Goal: Book appointment/travel/reservation

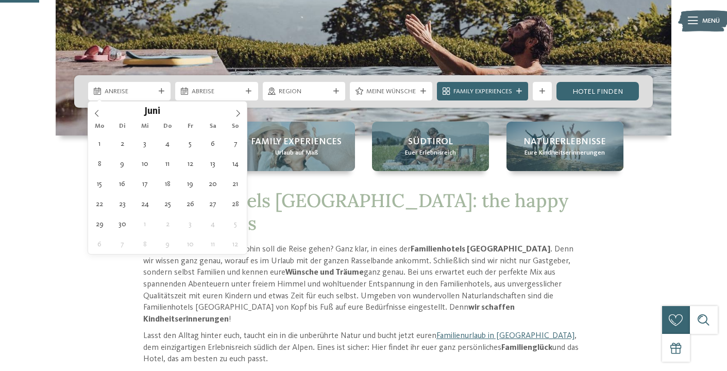
click at [238, 115] on icon at bounding box center [239, 113] width 4 height 7
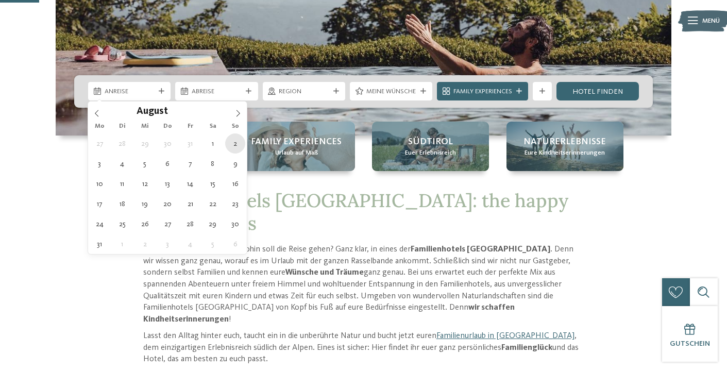
type div "02.08.2026"
type input "****"
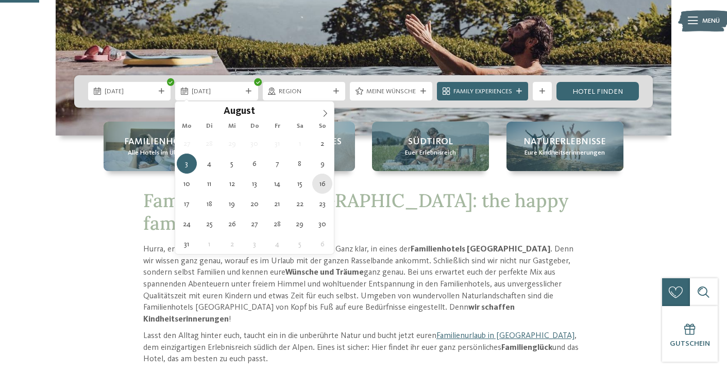
type div "16.08.2026"
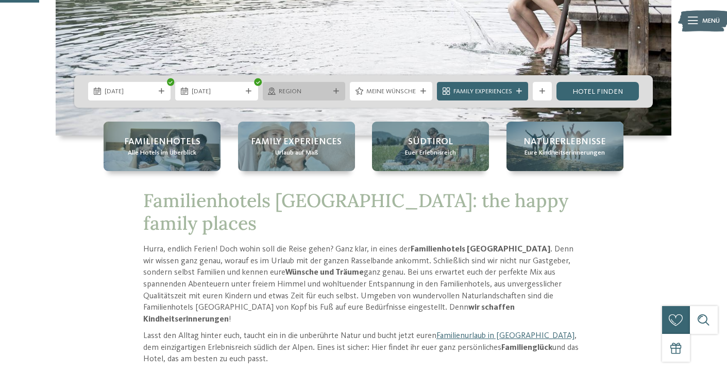
click at [337, 92] on icon at bounding box center [336, 92] width 6 height 6
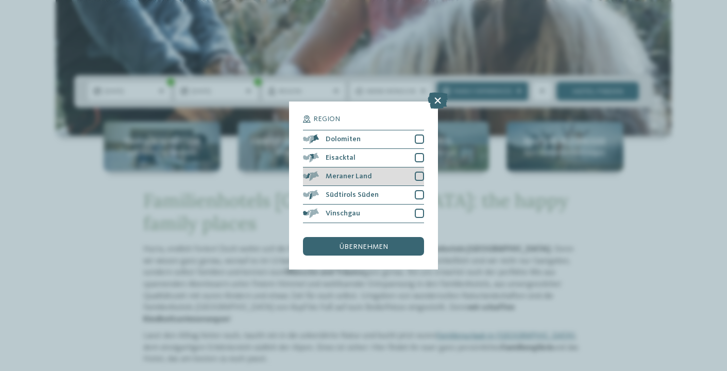
click at [416, 177] on div at bounding box center [419, 176] width 9 height 9
click at [421, 197] on div at bounding box center [419, 194] width 9 height 9
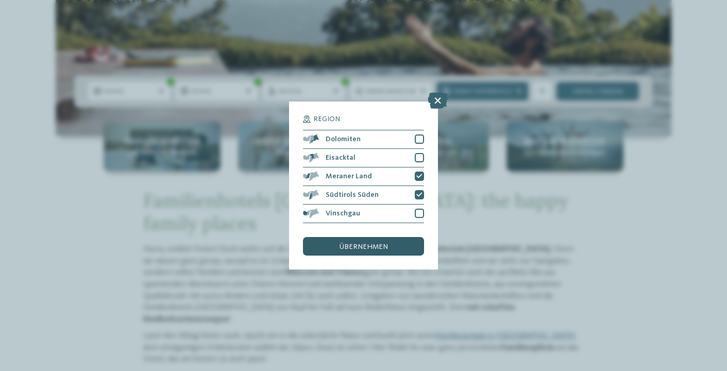
click at [400, 244] on div "übernehmen" at bounding box center [363, 246] width 121 height 19
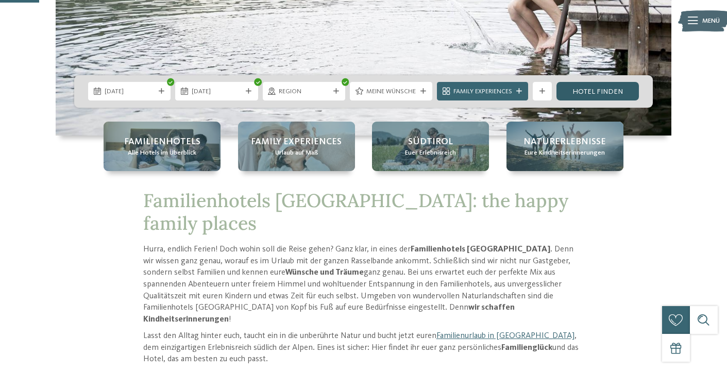
click at [569, 96] on link "Hotel finden" at bounding box center [598, 91] width 82 height 19
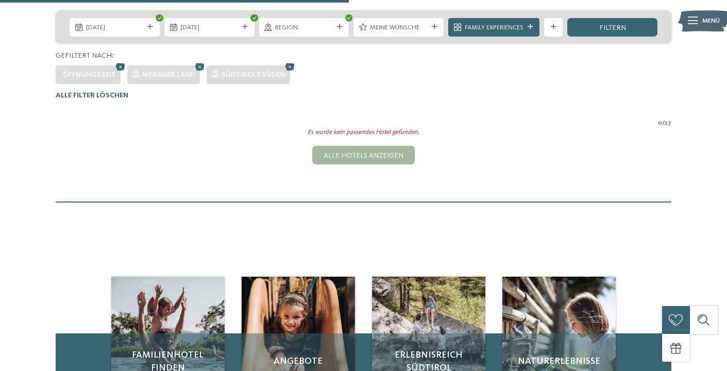
scroll to position [217, 0]
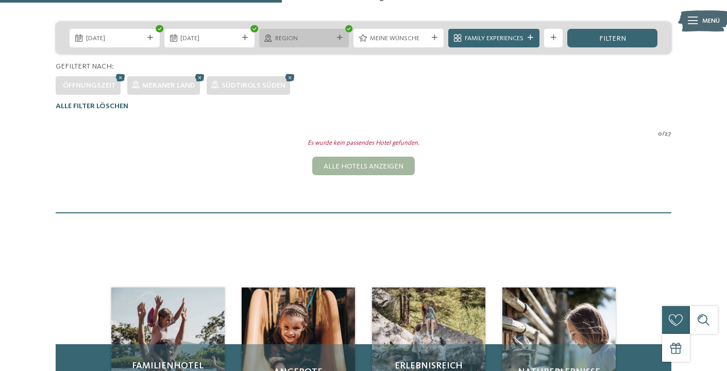
click at [339, 37] on icon at bounding box center [340, 38] width 6 height 6
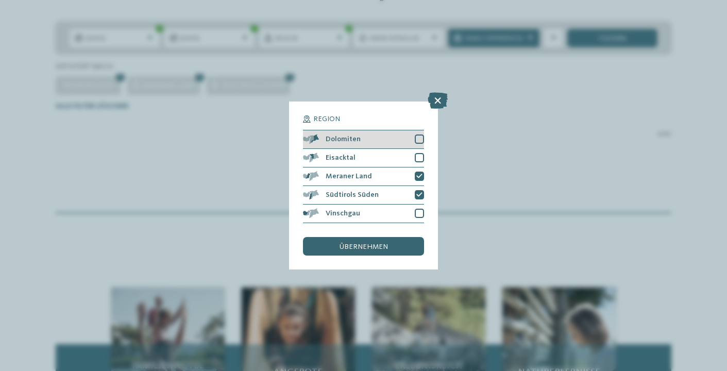
click at [421, 138] on div at bounding box center [419, 139] width 9 height 9
click at [423, 156] on div at bounding box center [419, 157] width 9 height 9
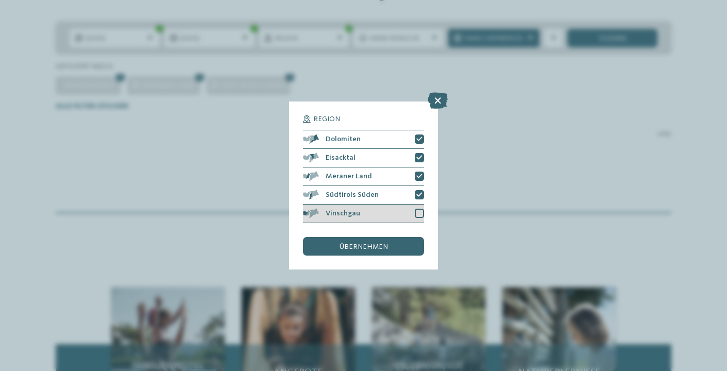
click at [421, 212] on div at bounding box center [419, 213] width 9 height 9
click at [413, 243] on div "übernehmen" at bounding box center [363, 246] width 121 height 19
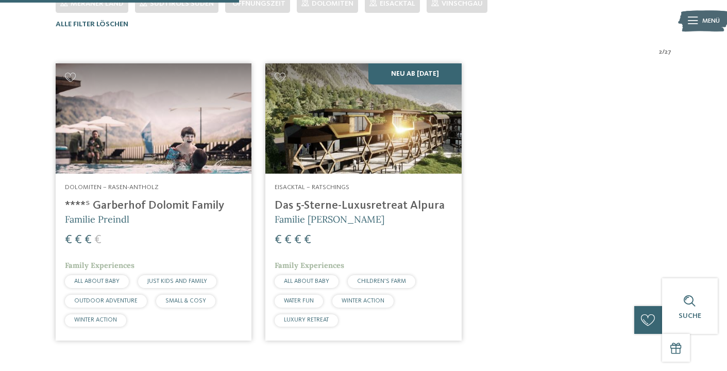
scroll to position [298, 0]
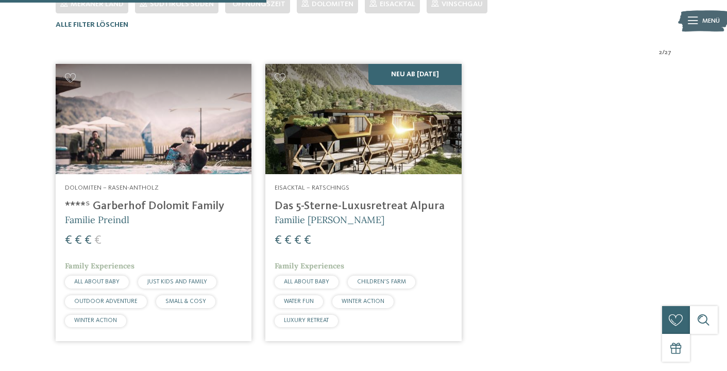
click at [175, 208] on h4 "****ˢ Garberhof Dolomit Family" at bounding box center [153, 206] width 177 height 14
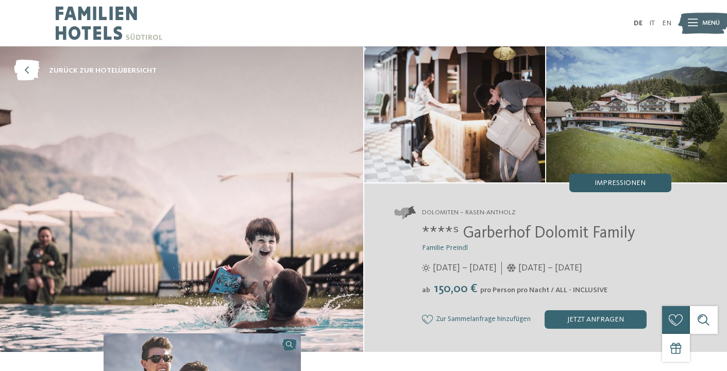
click at [621, 183] on span "Impressionen" at bounding box center [620, 182] width 51 height 7
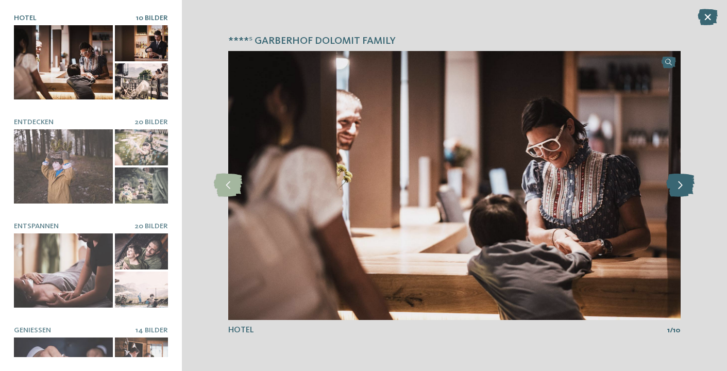
click at [681, 189] on icon at bounding box center [680, 185] width 28 height 23
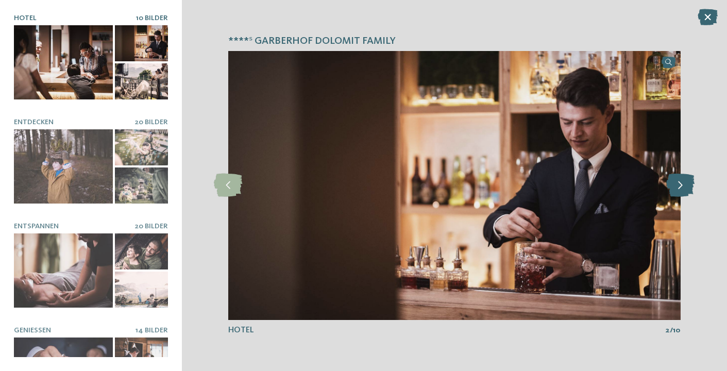
click at [681, 189] on icon at bounding box center [680, 185] width 28 height 23
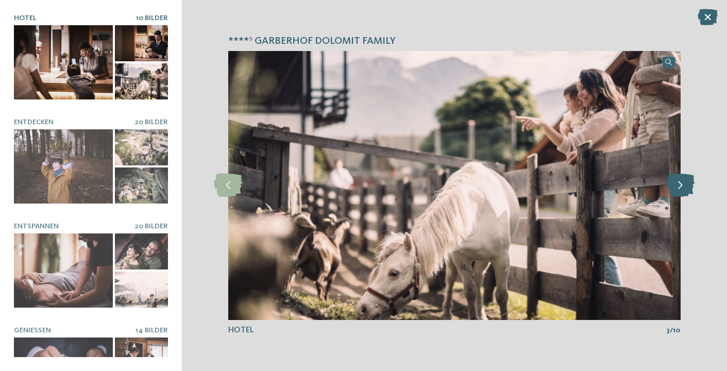
click at [681, 189] on icon at bounding box center [680, 185] width 28 height 23
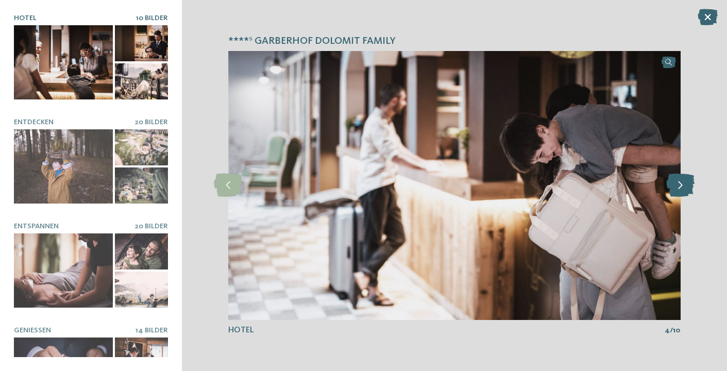
click at [681, 189] on icon at bounding box center [680, 185] width 28 height 23
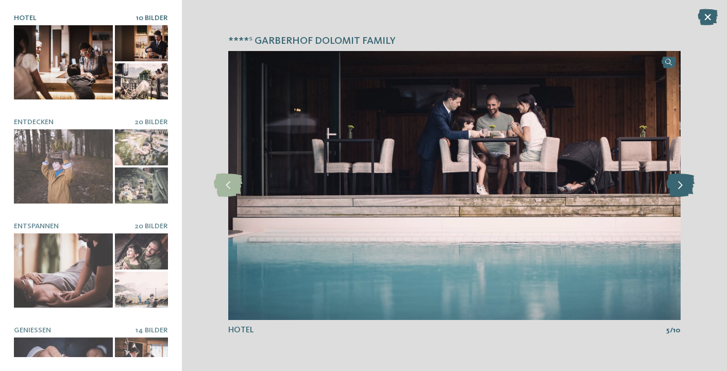
click at [681, 189] on icon at bounding box center [680, 185] width 28 height 23
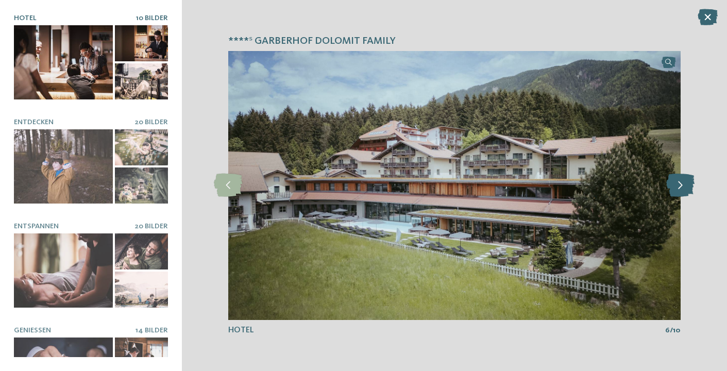
click at [681, 189] on icon at bounding box center [680, 185] width 28 height 23
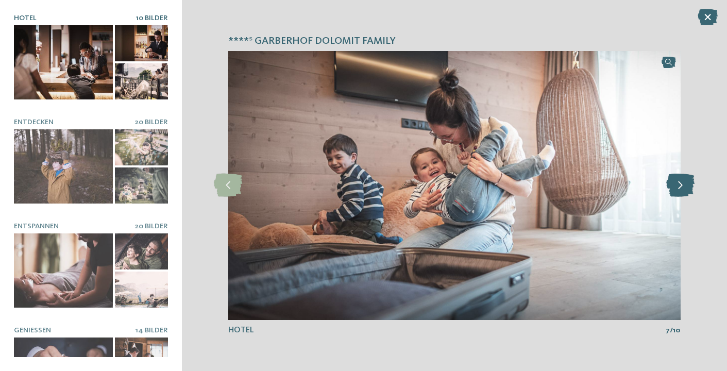
click at [681, 189] on icon at bounding box center [680, 185] width 28 height 23
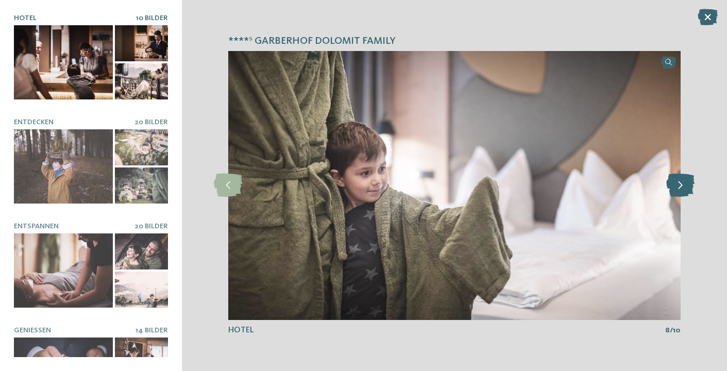
click at [681, 189] on icon at bounding box center [680, 185] width 28 height 23
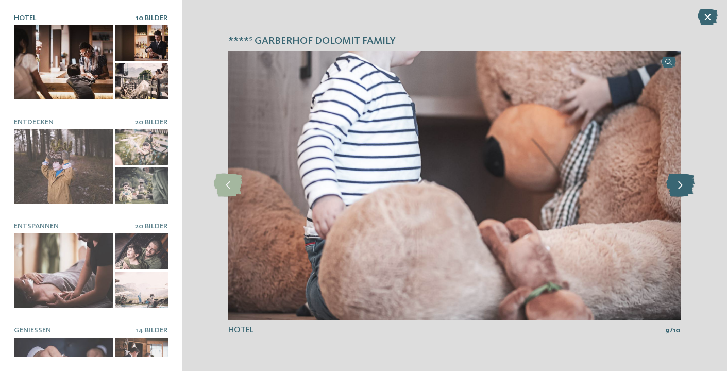
click at [681, 189] on icon at bounding box center [680, 185] width 28 height 23
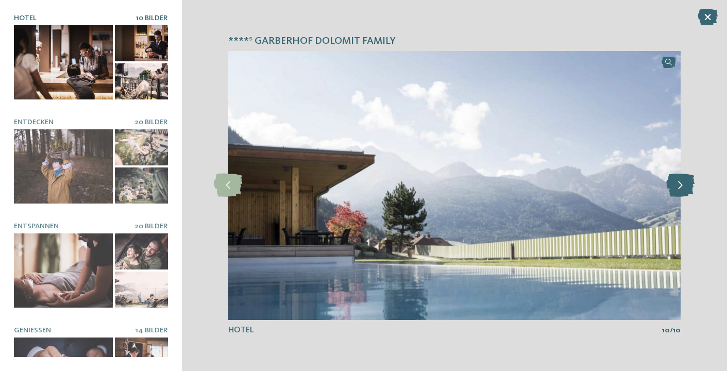
click at [681, 189] on icon at bounding box center [680, 185] width 28 height 23
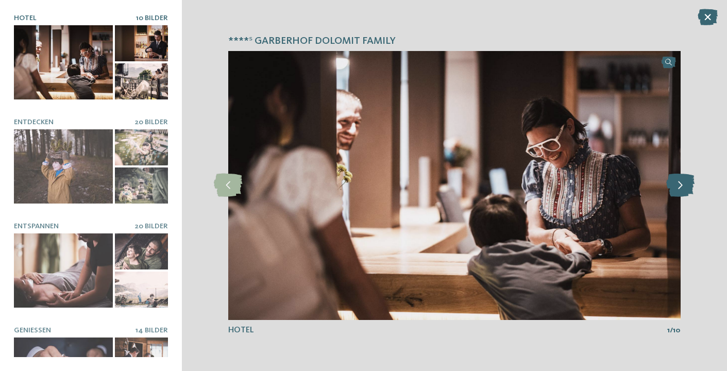
click at [681, 189] on icon at bounding box center [680, 185] width 28 height 23
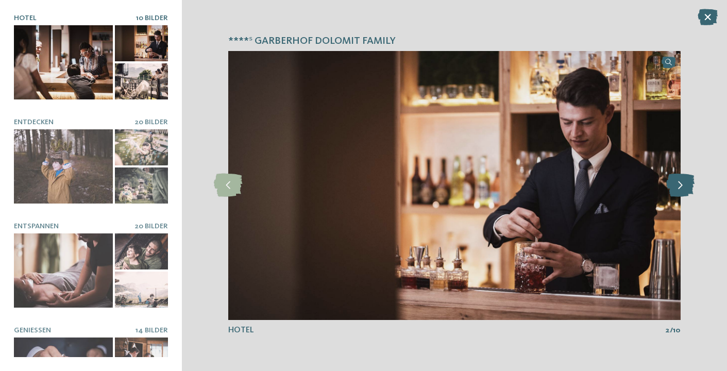
click at [681, 189] on icon at bounding box center [680, 185] width 28 height 23
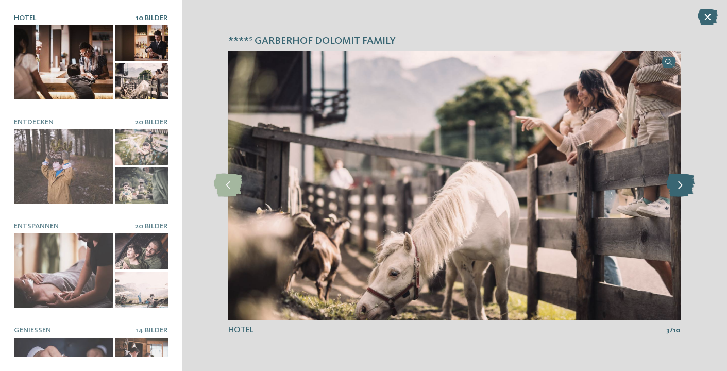
click at [681, 189] on icon at bounding box center [680, 185] width 28 height 23
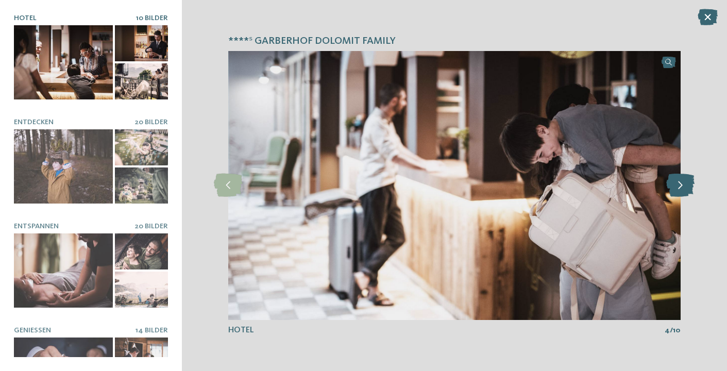
click at [681, 189] on icon at bounding box center [680, 185] width 28 height 23
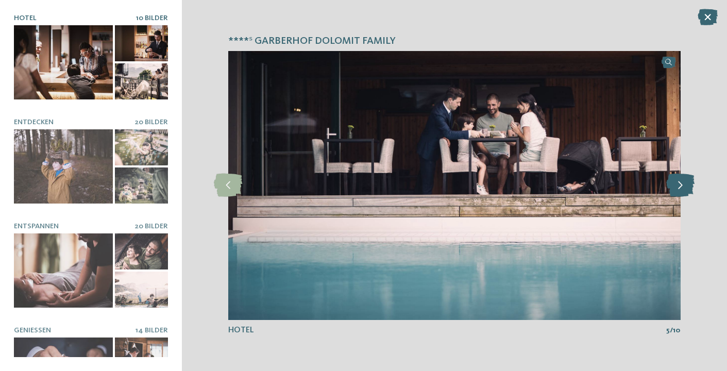
click at [681, 189] on icon at bounding box center [680, 185] width 28 height 23
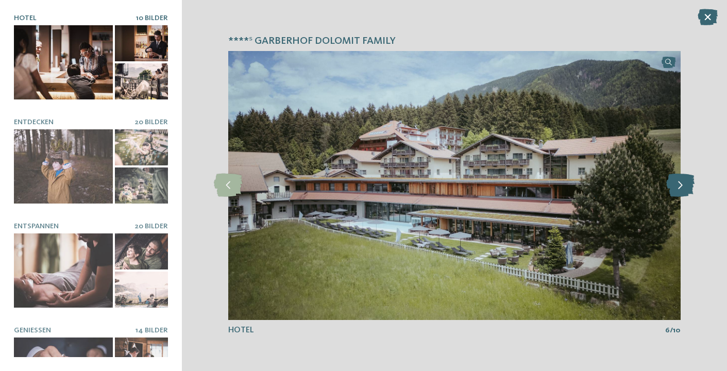
click at [681, 189] on icon at bounding box center [680, 185] width 28 height 23
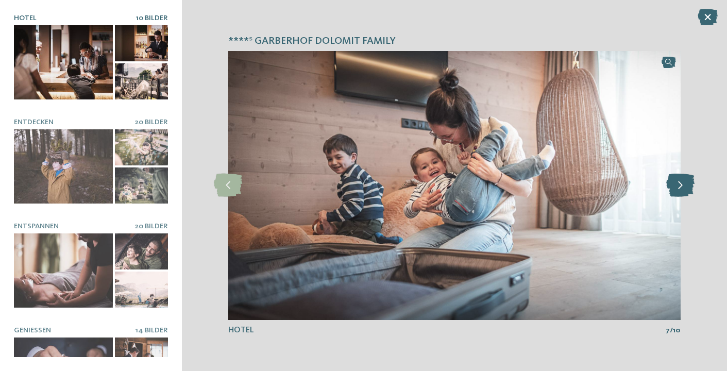
click at [681, 189] on icon at bounding box center [680, 185] width 28 height 23
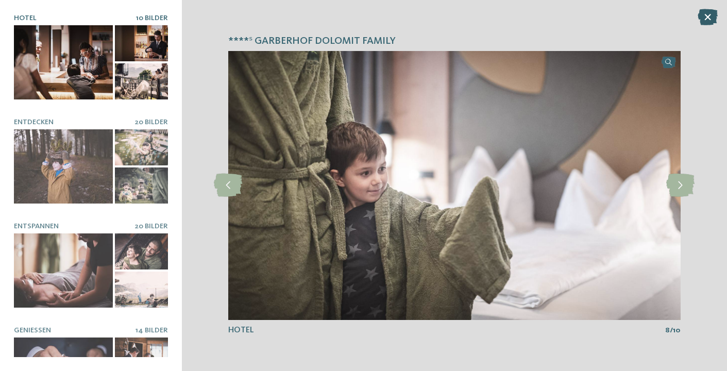
click at [701, 22] on icon at bounding box center [708, 17] width 20 height 16
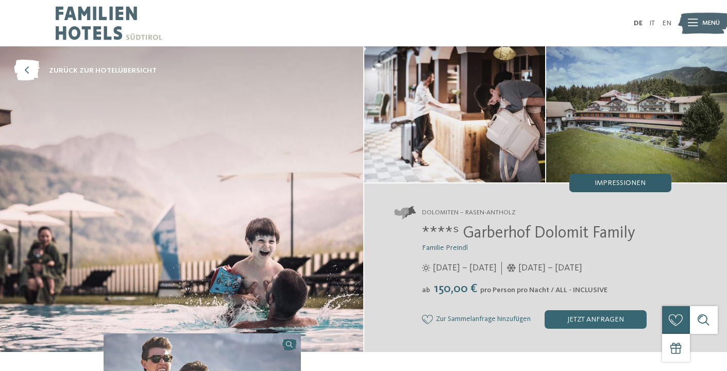
click at [611, 184] on span "Impressionen" at bounding box center [620, 182] width 51 height 7
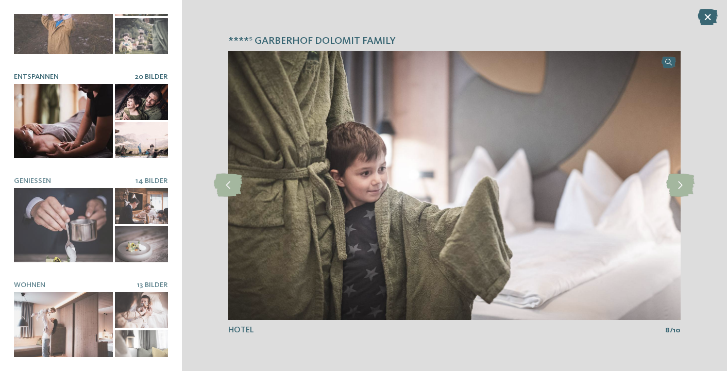
scroll to position [159, 0]
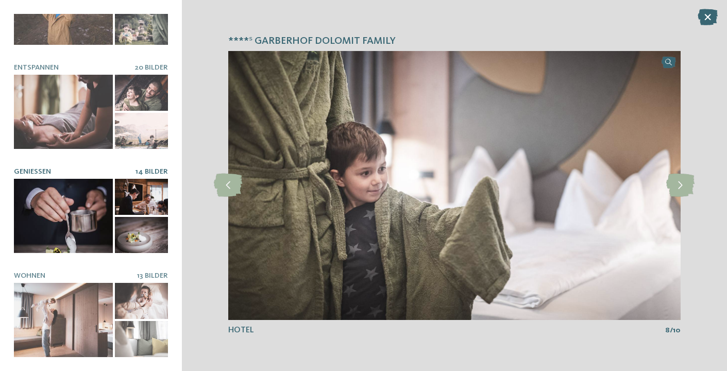
click at [81, 212] on div at bounding box center [63, 216] width 99 height 74
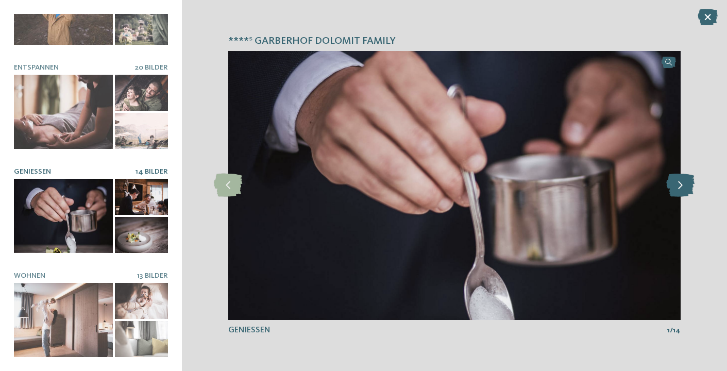
click at [681, 187] on icon at bounding box center [680, 185] width 28 height 23
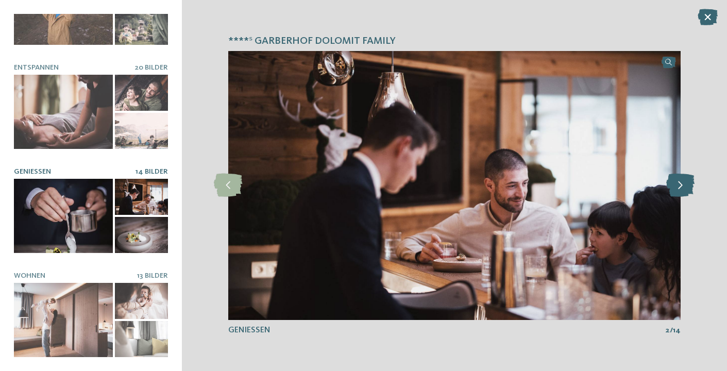
click at [681, 187] on icon at bounding box center [680, 185] width 28 height 23
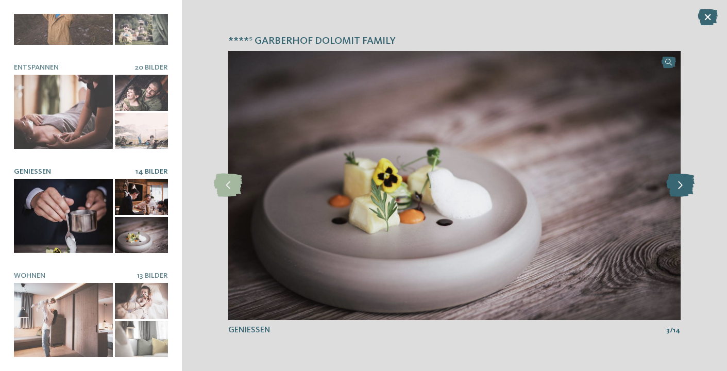
click at [681, 187] on icon at bounding box center [680, 185] width 28 height 23
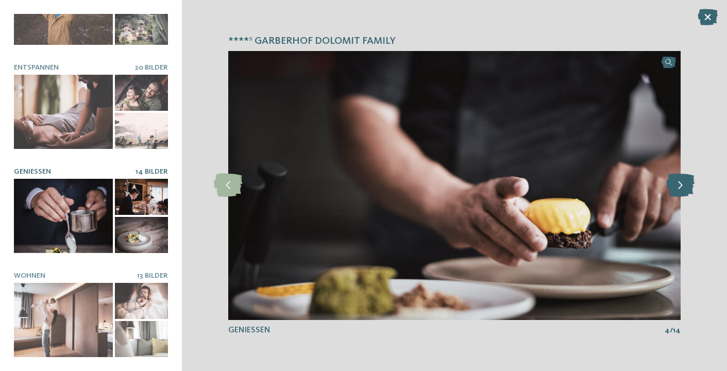
click at [681, 187] on icon at bounding box center [680, 185] width 28 height 23
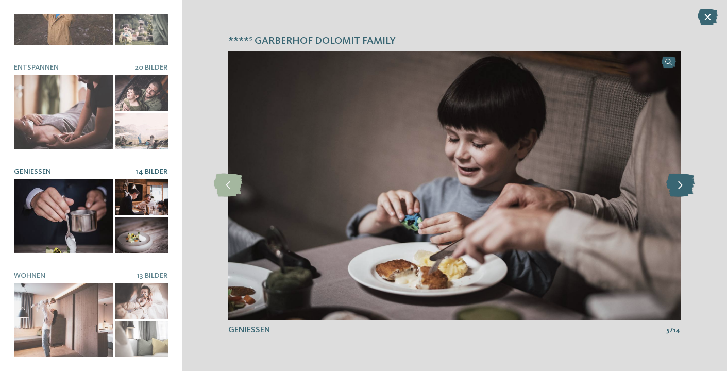
click at [681, 187] on icon at bounding box center [680, 185] width 28 height 23
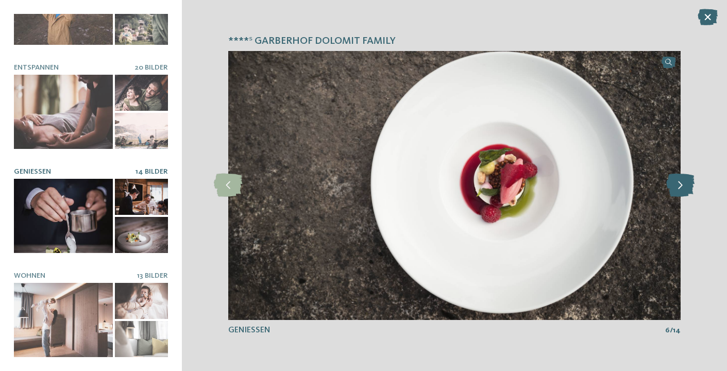
click at [681, 187] on icon at bounding box center [680, 185] width 28 height 23
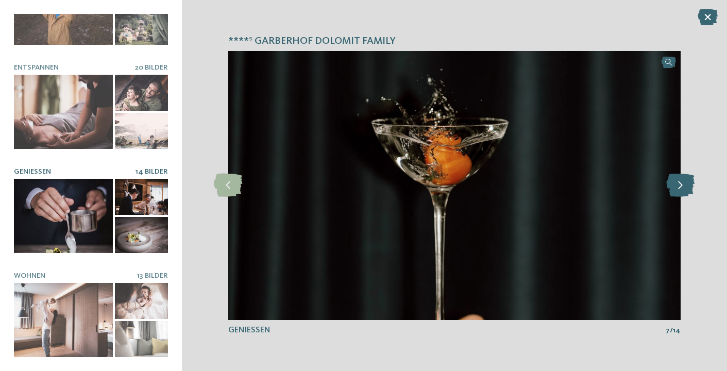
click at [681, 187] on icon at bounding box center [680, 185] width 28 height 23
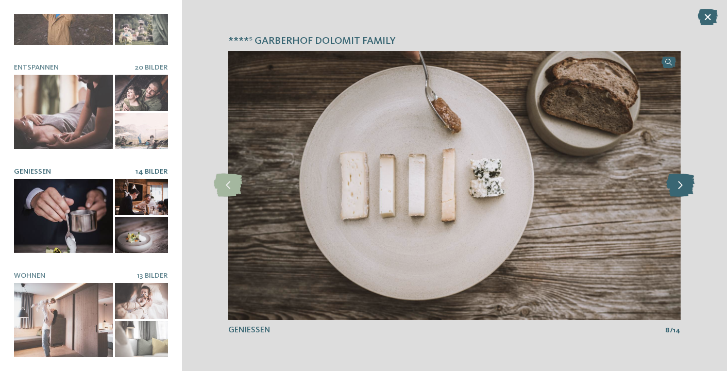
click at [681, 187] on icon at bounding box center [680, 185] width 28 height 23
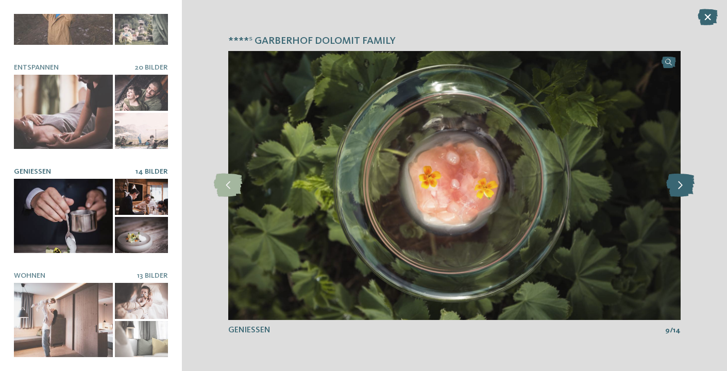
click at [681, 187] on icon at bounding box center [680, 185] width 28 height 23
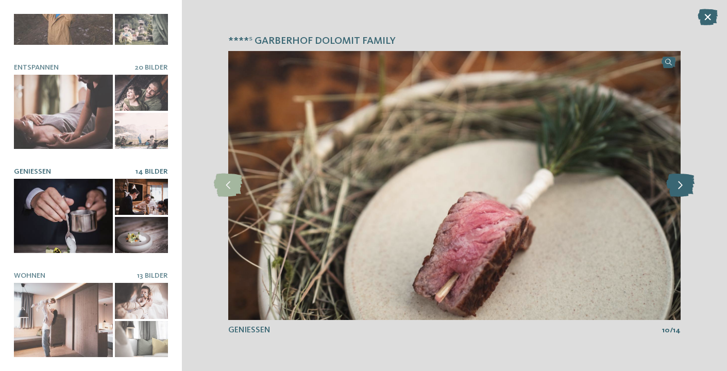
click at [681, 187] on icon at bounding box center [680, 185] width 28 height 23
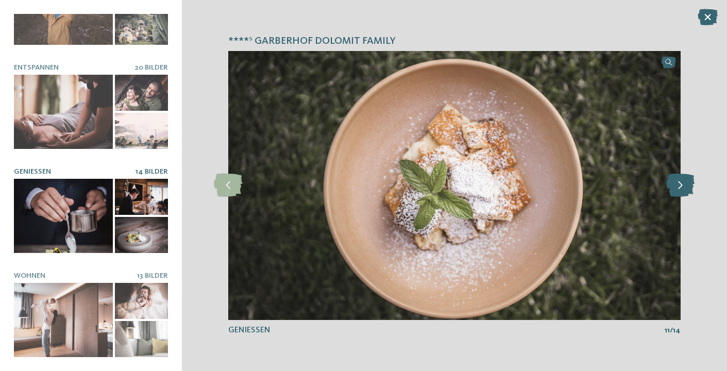
click at [681, 187] on icon at bounding box center [680, 185] width 28 height 23
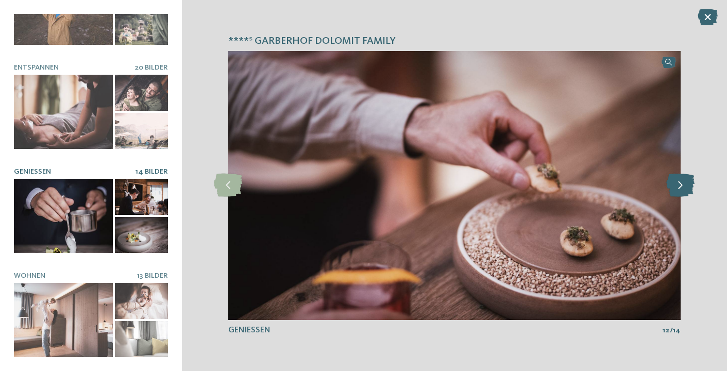
click at [681, 187] on icon at bounding box center [680, 185] width 28 height 23
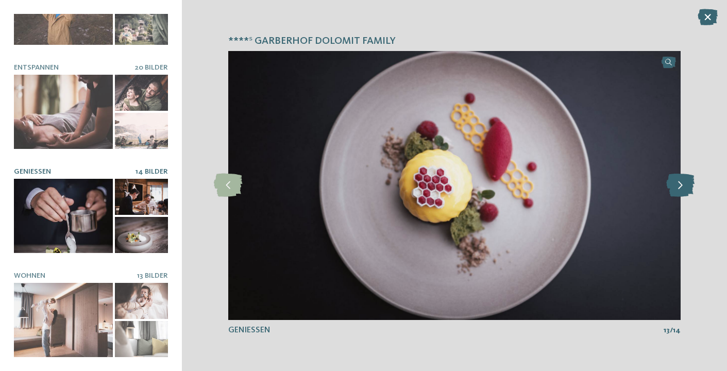
click at [681, 187] on icon at bounding box center [680, 185] width 28 height 23
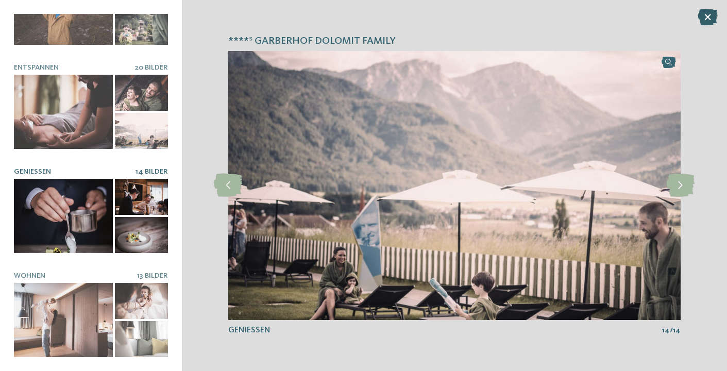
click at [702, 16] on icon at bounding box center [708, 17] width 20 height 16
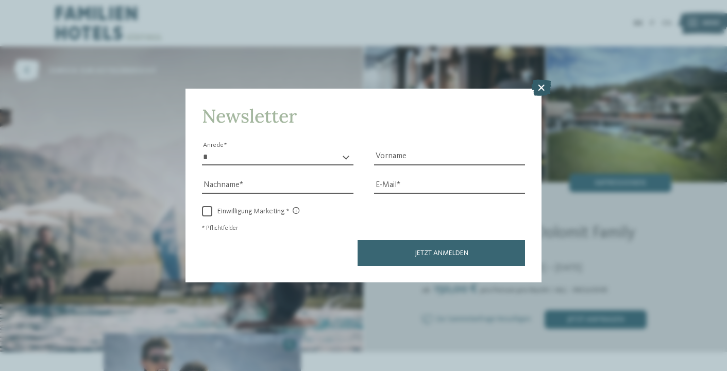
click at [542, 88] on icon at bounding box center [541, 88] width 20 height 16
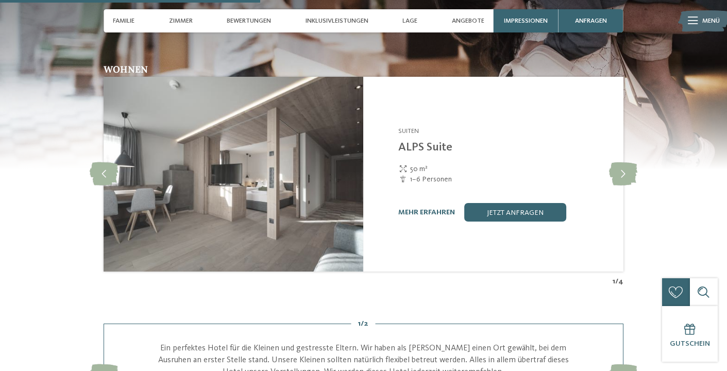
scroll to position [1385, 0]
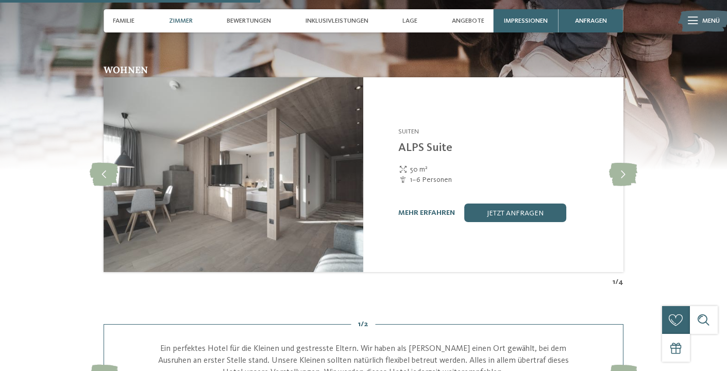
click at [181, 19] on span "Zimmer" at bounding box center [181, 21] width 24 height 8
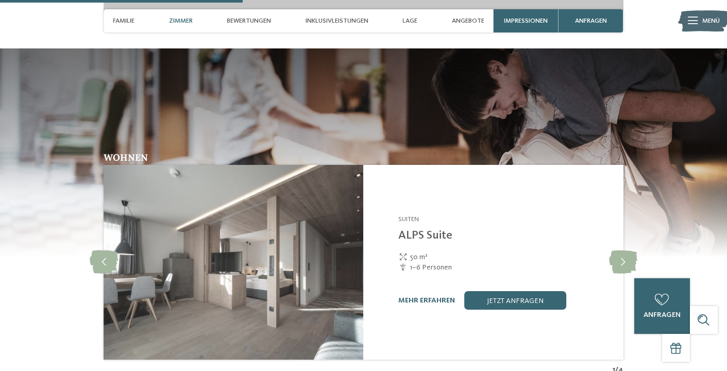
scroll to position [1280, 0]
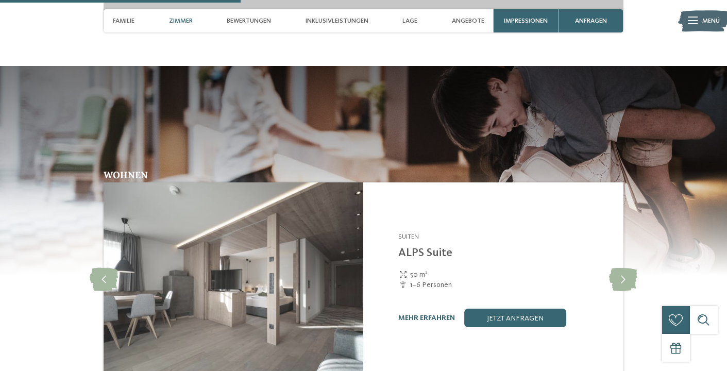
click at [183, 24] on span "Zimmer" at bounding box center [181, 21] width 24 height 8
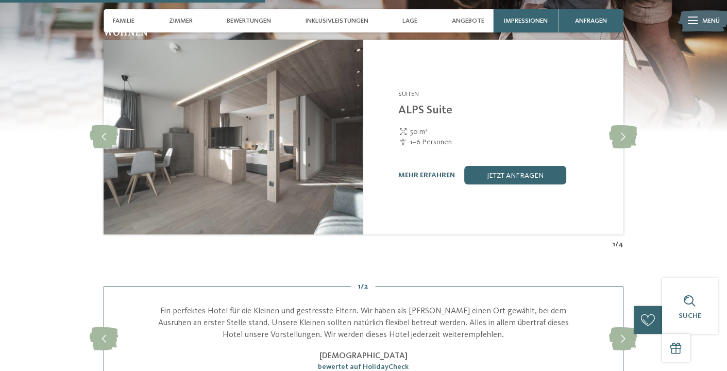
scroll to position [1399, 0]
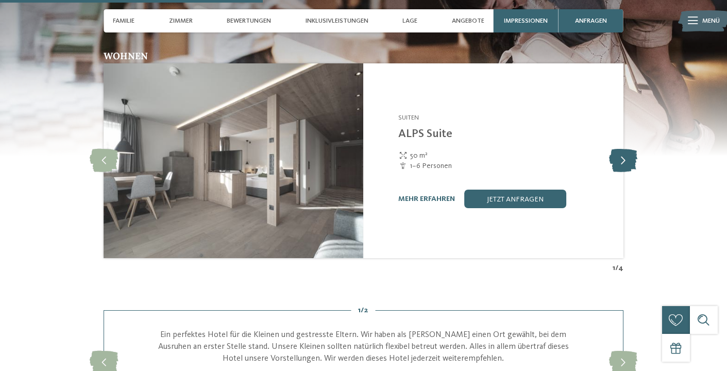
click at [630, 156] on icon at bounding box center [623, 160] width 28 height 23
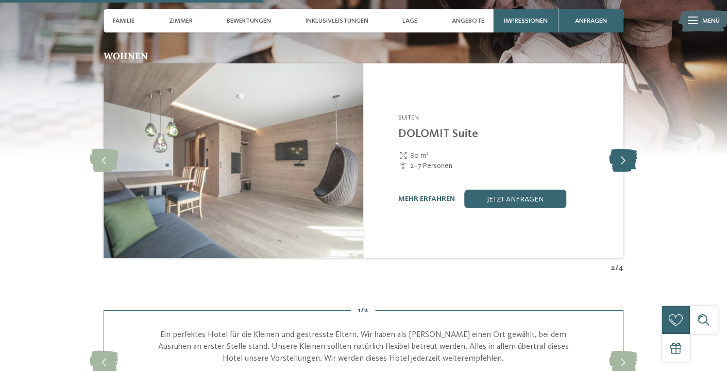
click at [630, 156] on icon at bounding box center [623, 160] width 28 height 23
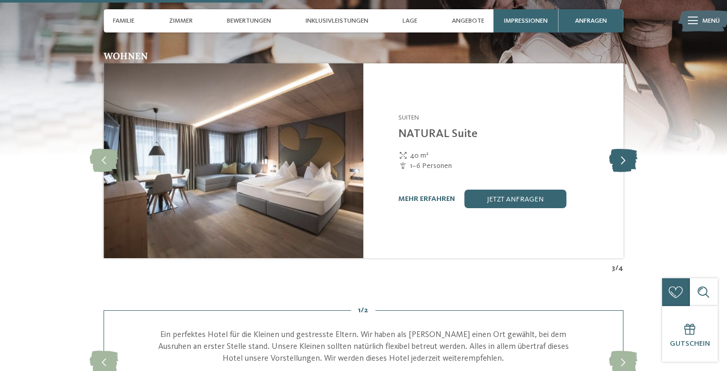
click at [630, 156] on icon at bounding box center [623, 160] width 28 height 23
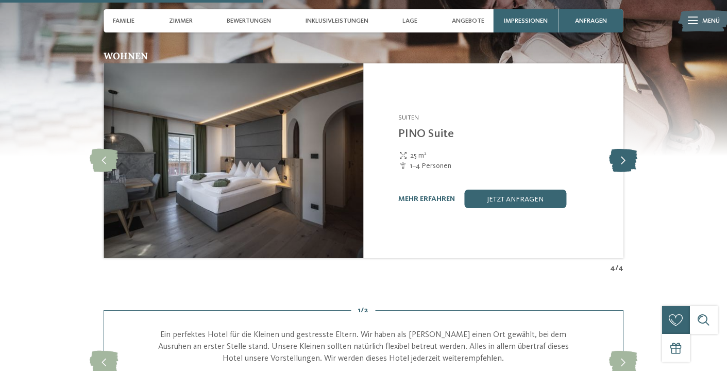
click at [628, 149] on icon at bounding box center [623, 160] width 28 height 23
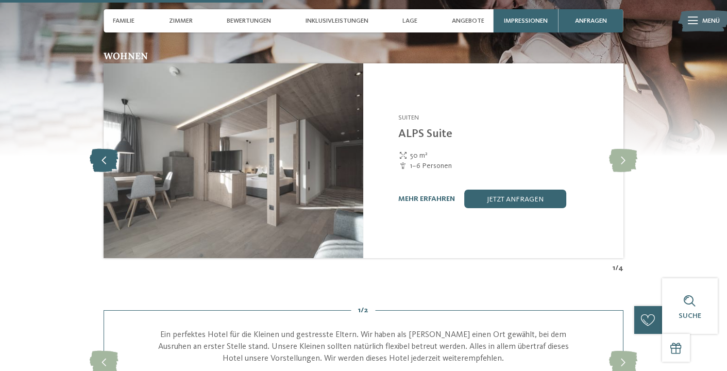
click at [103, 153] on icon at bounding box center [104, 160] width 28 height 23
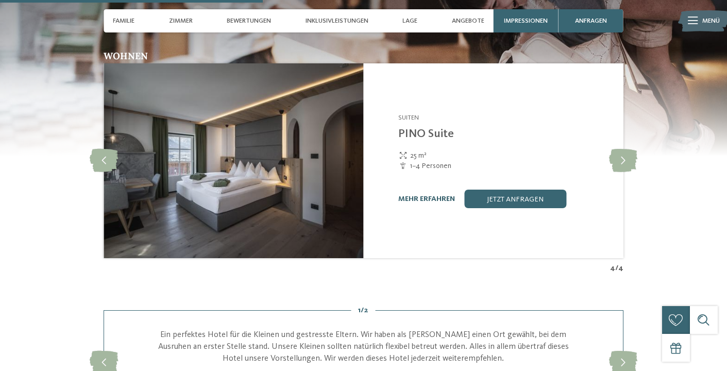
click at [432, 195] on link "mehr erfahren" at bounding box center [426, 198] width 57 height 7
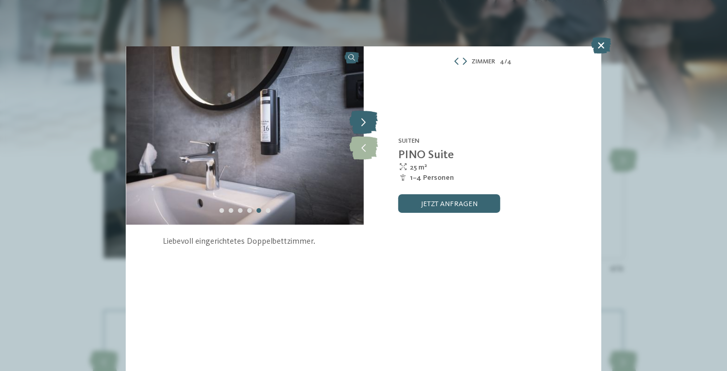
click at [364, 121] on icon at bounding box center [363, 122] width 28 height 23
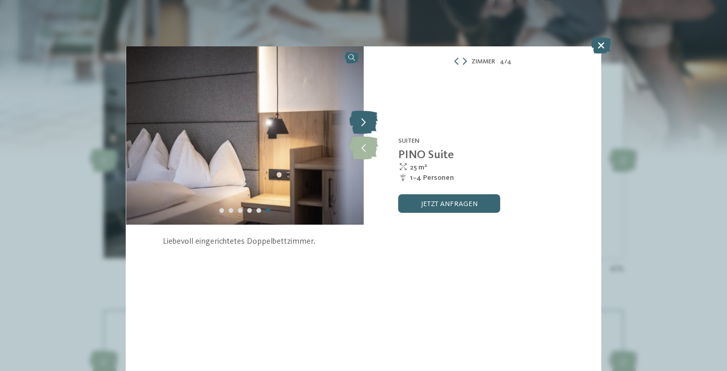
click at [364, 121] on icon at bounding box center [363, 122] width 28 height 23
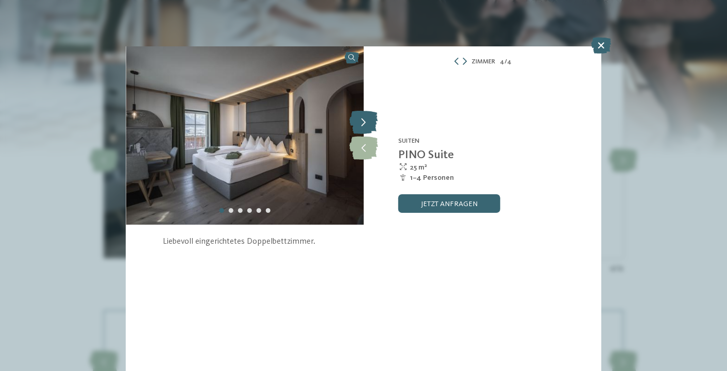
click at [364, 121] on icon at bounding box center [363, 122] width 28 height 23
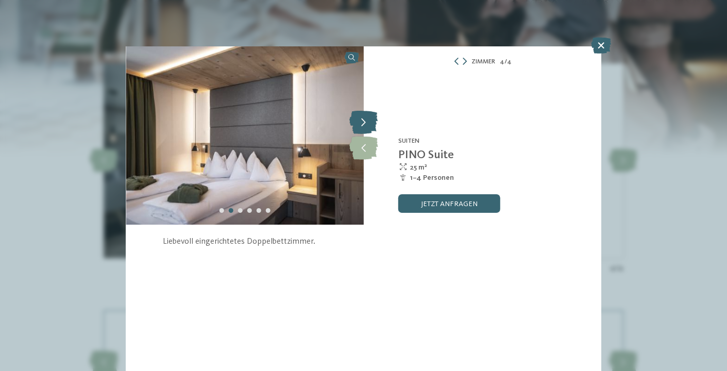
click at [364, 121] on icon at bounding box center [363, 122] width 28 height 23
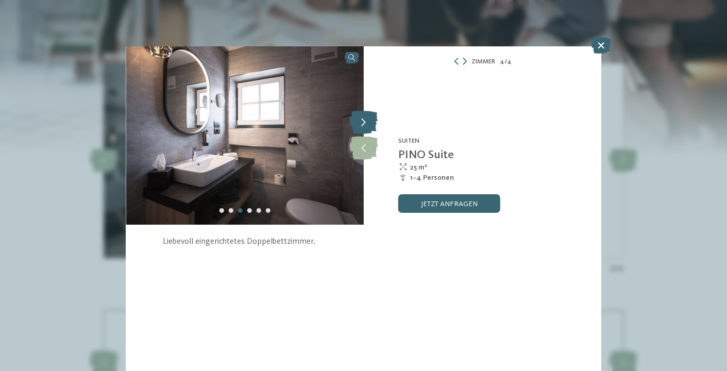
click at [364, 121] on icon at bounding box center [363, 122] width 28 height 23
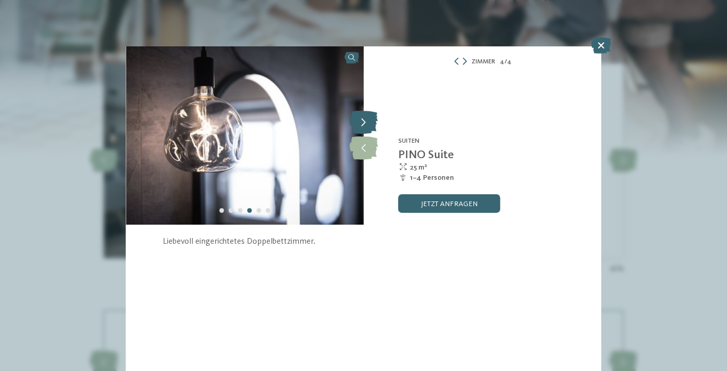
click at [364, 121] on icon at bounding box center [363, 122] width 28 height 23
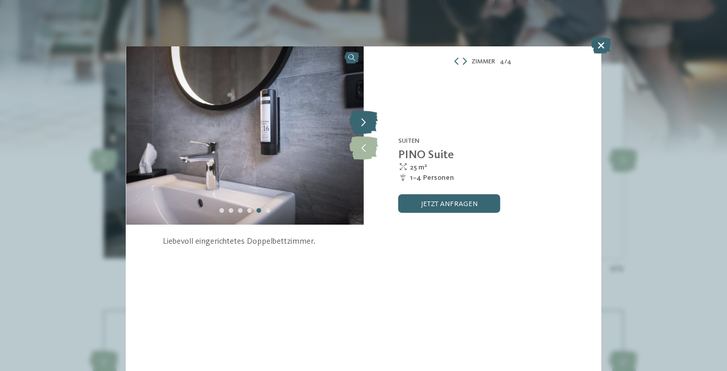
click at [364, 121] on icon at bounding box center [363, 122] width 28 height 23
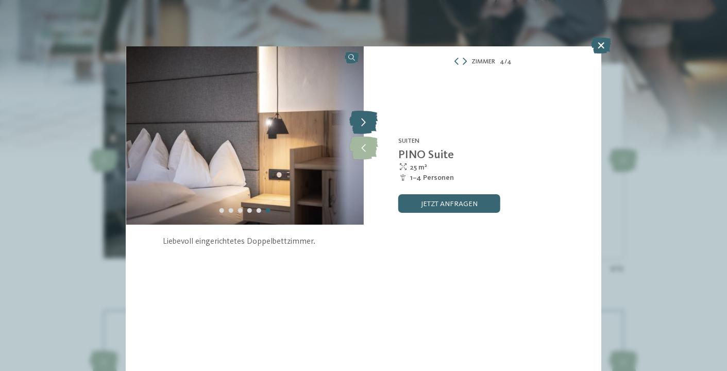
click at [364, 121] on icon at bounding box center [363, 122] width 28 height 23
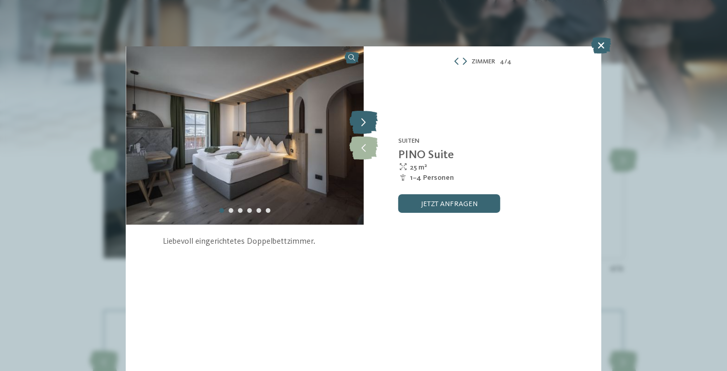
click at [364, 121] on icon at bounding box center [363, 122] width 28 height 23
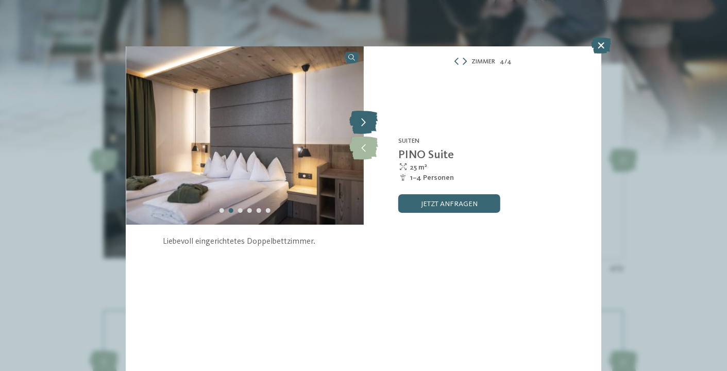
click at [364, 121] on icon at bounding box center [363, 122] width 28 height 23
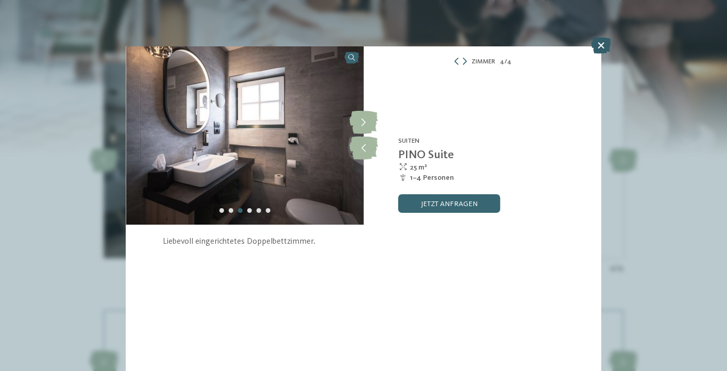
click at [603, 48] on icon at bounding box center [601, 45] width 20 height 16
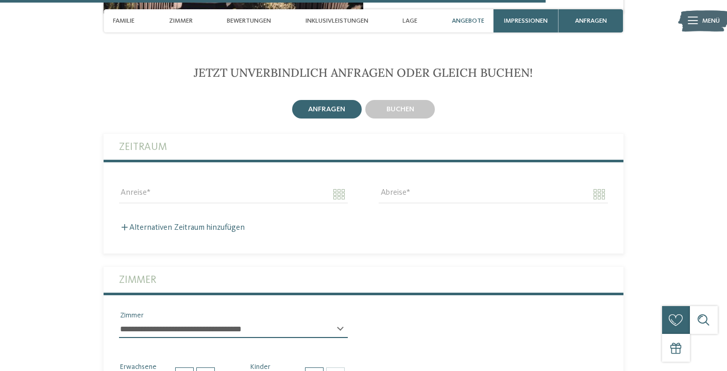
scroll to position [2903, 0]
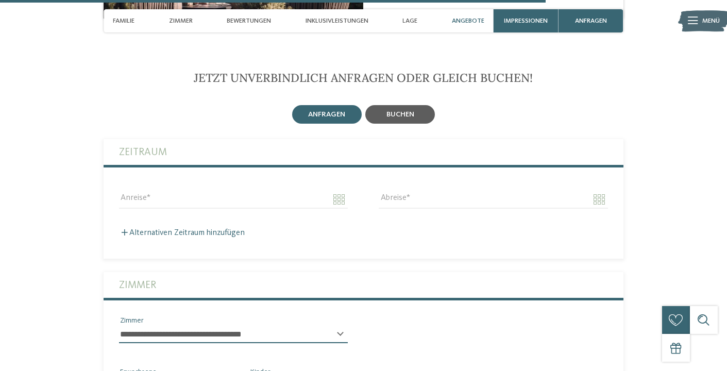
click at [411, 111] on span "buchen" at bounding box center [401, 114] width 28 height 7
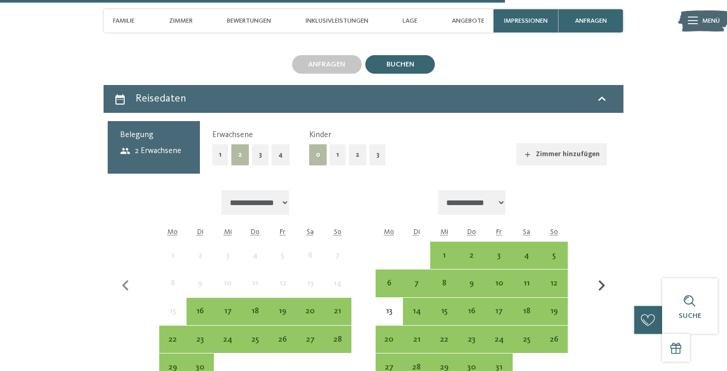
scroll to position [2958, 0]
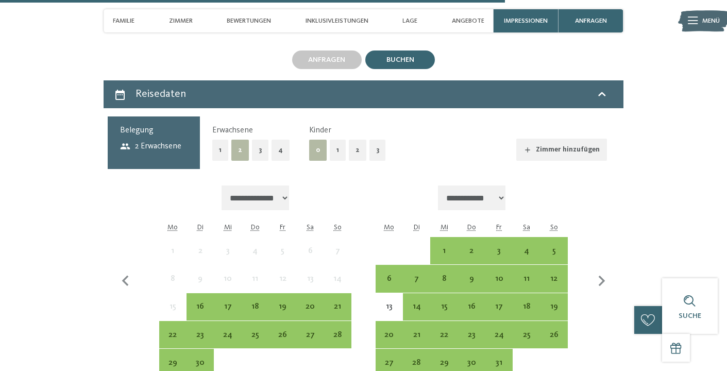
click at [337, 147] on button "1" at bounding box center [338, 150] width 16 height 21
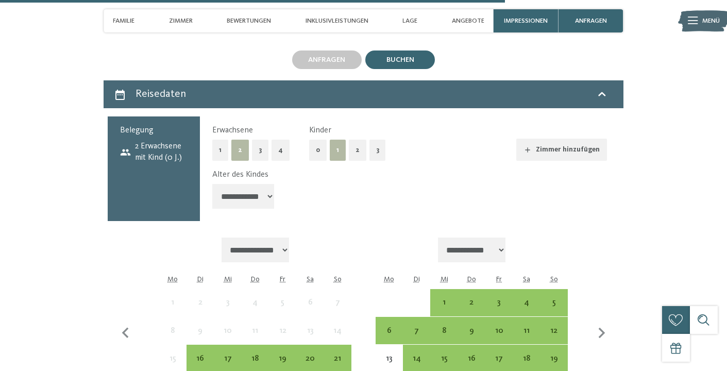
click at [274, 187] on select "**********" at bounding box center [243, 196] width 62 height 25
select select "**"
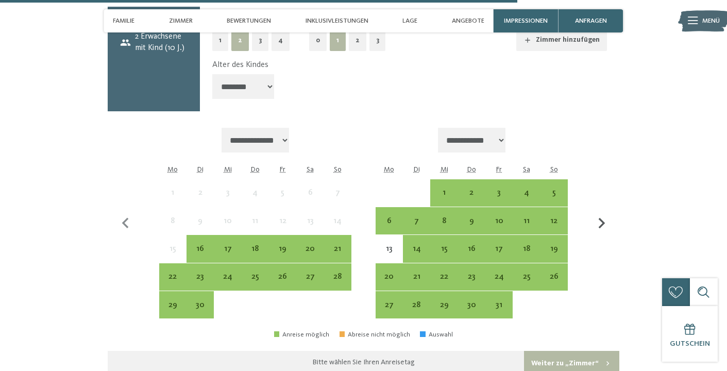
scroll to position [3070, 0]
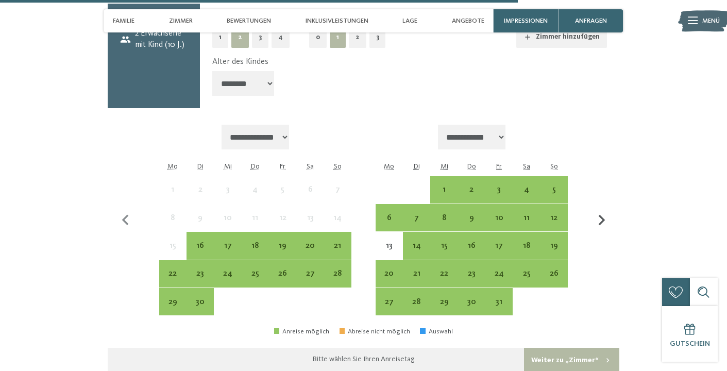
click at [601, 215] on icon "button" at bounding box center [601, 220] width 7 height 11
select select "**********"
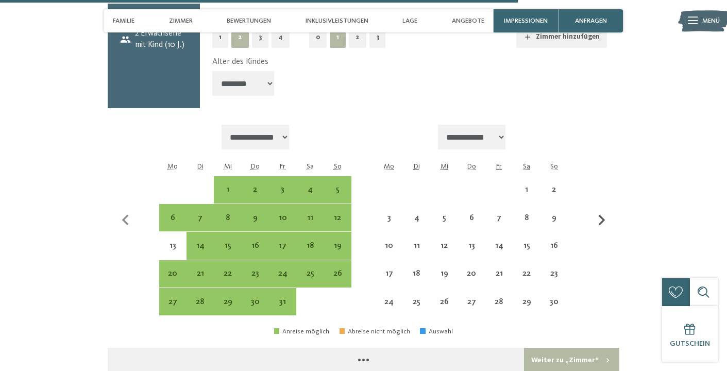
click at [601, 215] on icon "button" at bounding box center [601, 220] width 7 height 11
select select "**********"
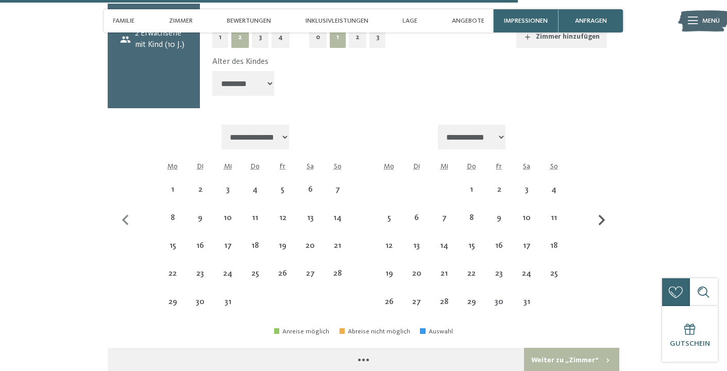
click at [601, 215] on icon "button" at bounding box center [601, 220] width 7 height 11
select select "**********"
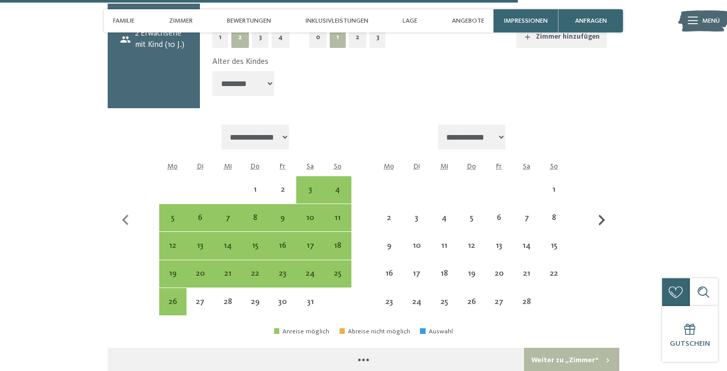
click at [601, 215] on icon "button" at bounding box center [601, 220] width 7 height 11
select select "**********"
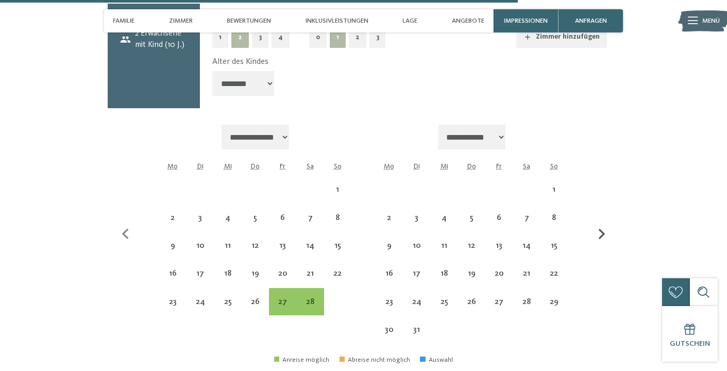
select select "**********"
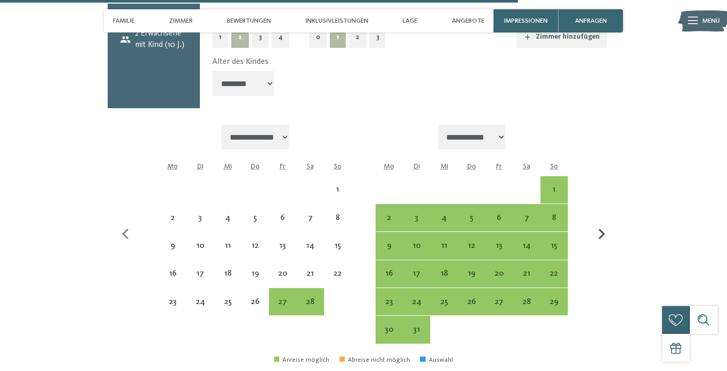
click at [601, 215] on button "button" at bounding box center [602, 235] width 22 height 220
select select "**********"
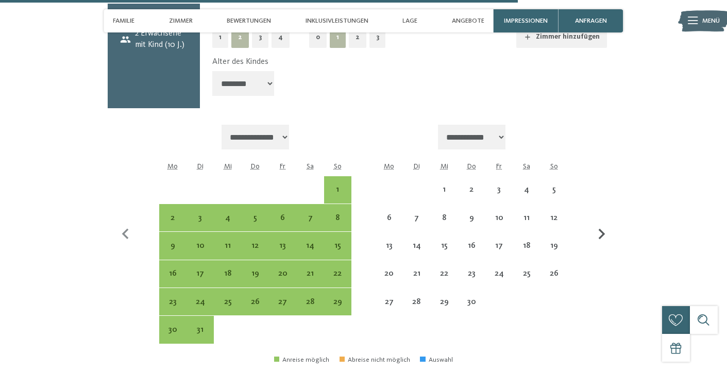
click at [601, 215] on button "button" at bounding box center [602, 235] width 22 height 220
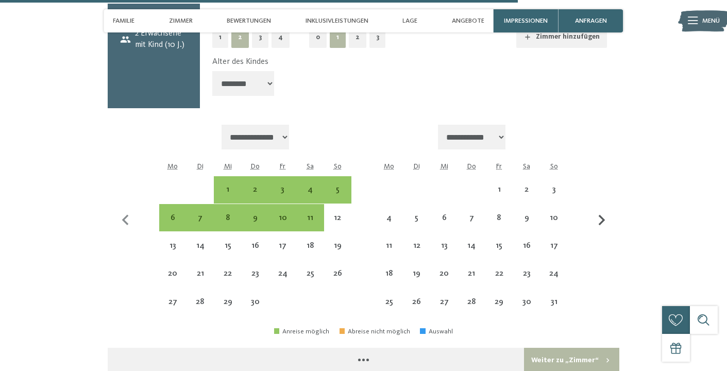
click at [601, 215] on icon "button" at bounding box center [601, 220] width 7 height 11
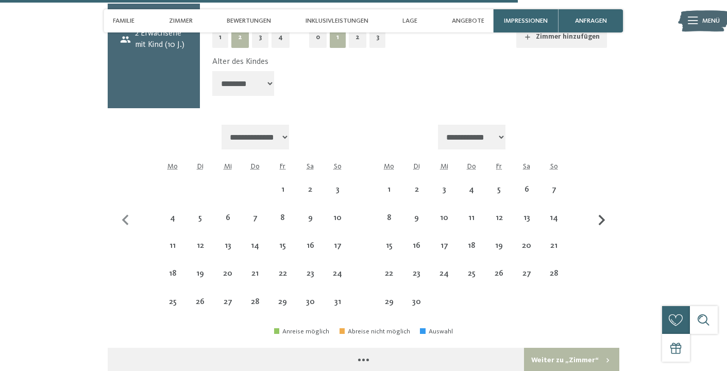
click at [601, 215] on icon "button" at bounding box center [601, 220] width 7 height 11
select select "**********"
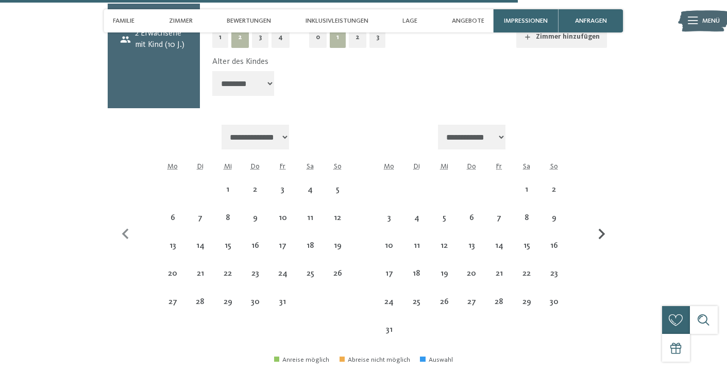
click at [601, 215] on button "button" at bounding box center [602, 235] width 22 height 220
select select "**********"
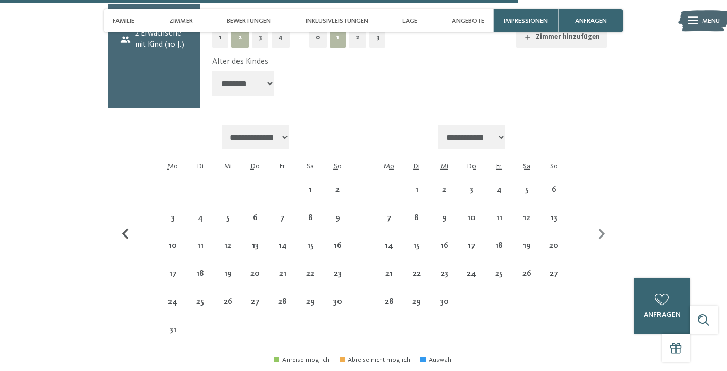
click at [125, 229] on icon "button" at bounding box center [125, 234] width 7 height 11
select select "**********"
click at [125, 229] on icon "button" at bounding box center [125, 234] width 7 height 11
select select "**********"
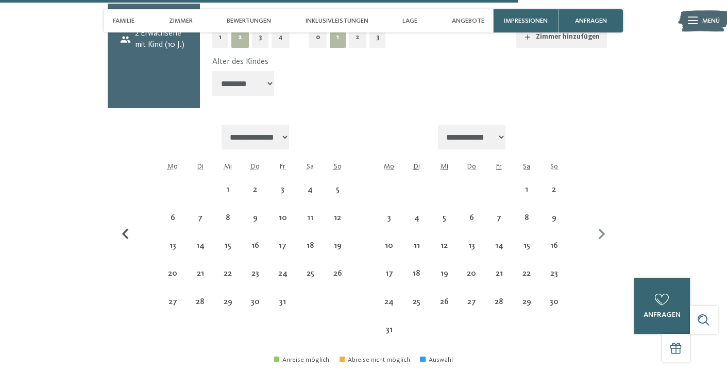
select select "**********"
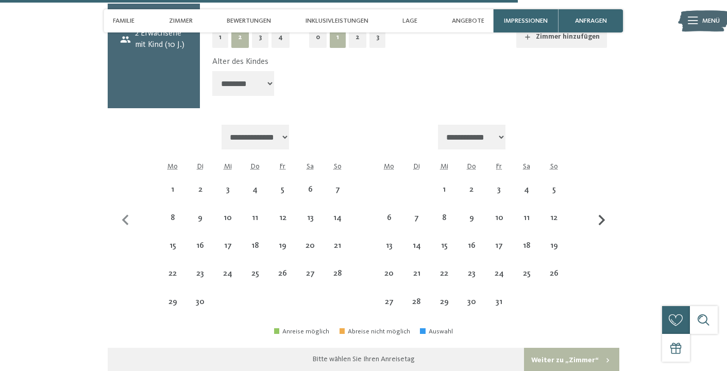
click at [597, 214] on icon "button" at bounding box center [602, 221] width 22 height 22
select select "**********"
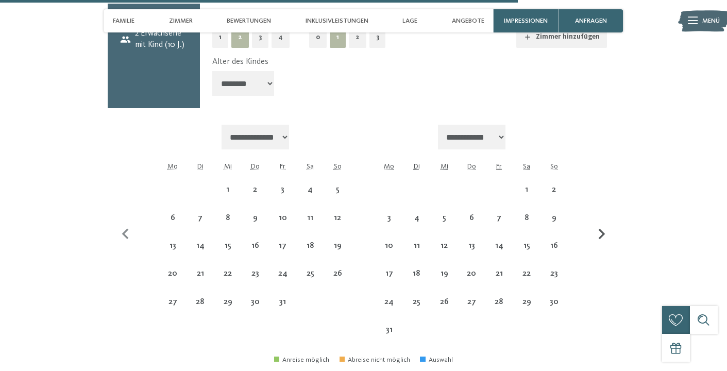
click at [597, 214] on button "button" at bounding box center [602, 235] width 22 height 220
select select "**********"
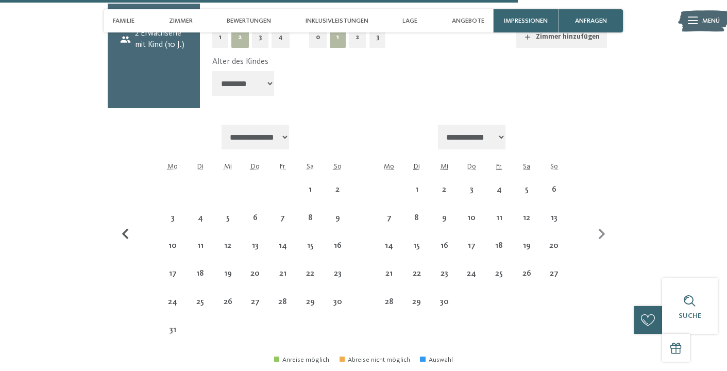
click at [127, 229] on icon "button" at bounding box center [125, 234] width 7 height 11
select select "**********"
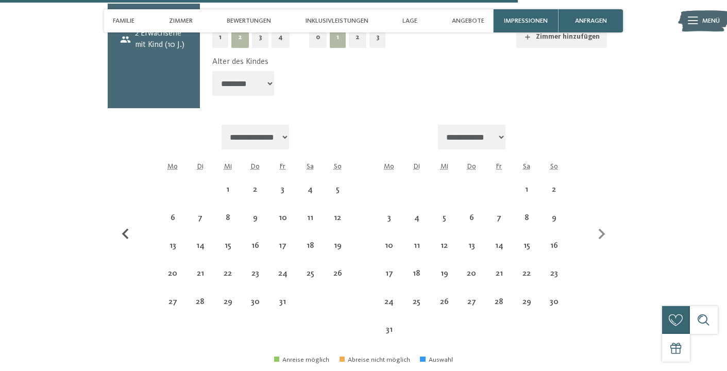
click at [127, 229] on icon "button" at bounding box center [125, 234] width 7 height 11
select select "**********"
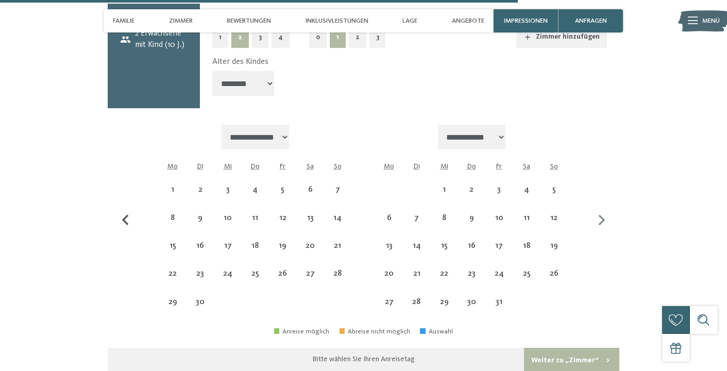
click at [127, 223] on icon "button" at bounding box center [126, 221] width 22 height 22
select select "**********"
click at [127, 223] on icon "button" at bounding box center [126, 221] width 22 height 22
select select "**********"
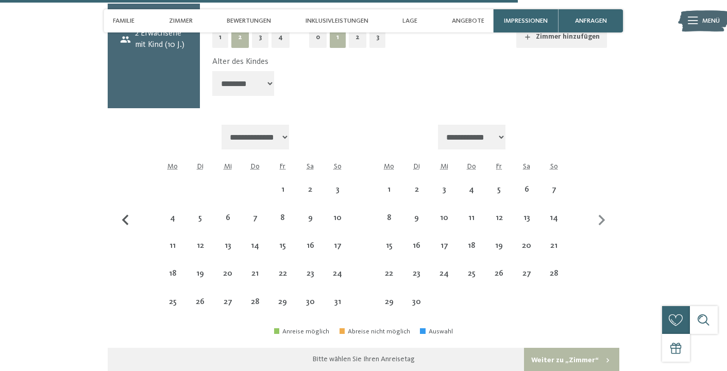
select select "**********"
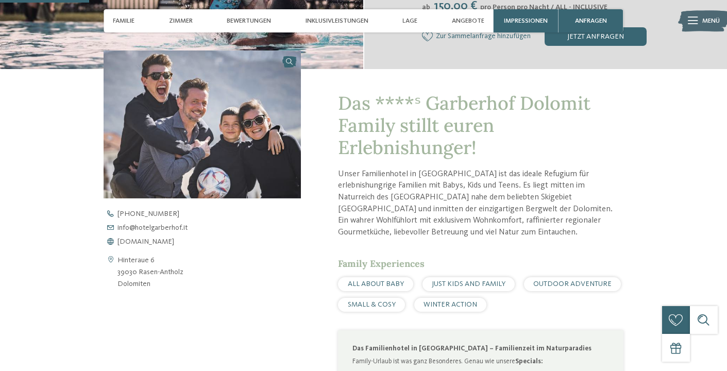
scroll to position [0, 0]
